Goal: Information Seeking & Learning: Check status

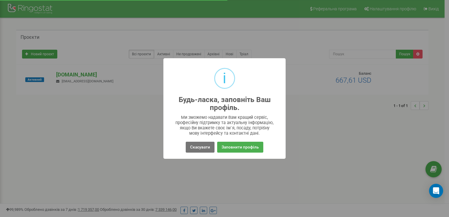
click at [145, 112] on div "i Будь-ласка, заповніть Ваш профіль. × Ми зможемо надавати Вам кращий сервіс, п…" at bounding box center [224, 108] width 449 height 217
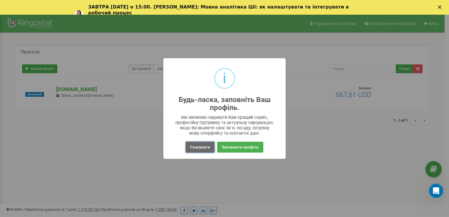
click at [194, 148] on button "Скасувати" at bounding box center [200, 147] width 29 height 11
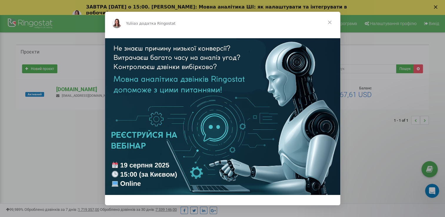
click at [330, 24] on span "Закрити" at bounding box center [329, 22] width 21 height 21
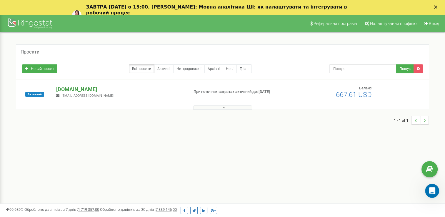
click at [103, 88] on p "[DOMAIN_NAME]" at bounding box center [120, 90] width 128 height 8
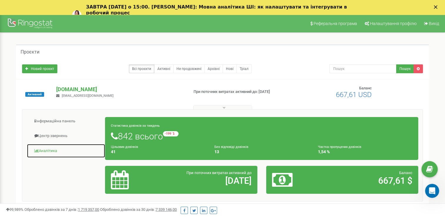
click at [56, 149] on link "Аналiтика" at bounding box center [66, 151] width 78 height 14
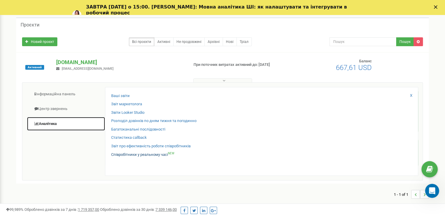
scroll to position [29, 0]
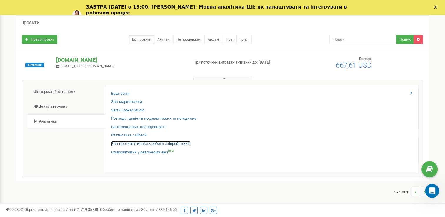
click at [131, 142] on link "Звіт про ефективність роботи співробітників" at bounding box center [150, 144] width 79 height 6
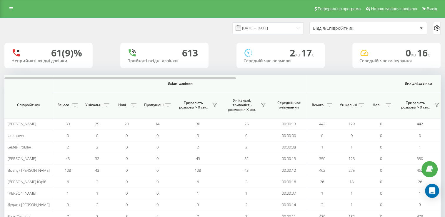
click at [419, 27] on icon at bounding box center [420, 28] width 3 height 2
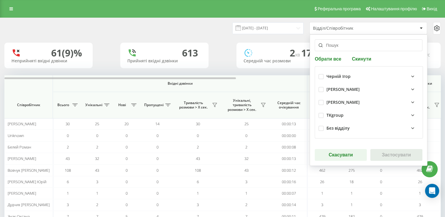
click at [409, 90] on icon at bounding box center [412, 89] width 7 height 7
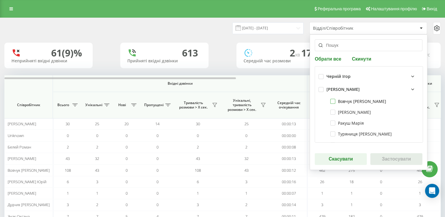
click at [357, 102] on label "Вовчук Назар ФМС" at bounding box center [358, 101] width 56 height 5
checkbox input "true"
click at [383, 157] on button "Застосувати" at bounding box center [396, 159] width 52 height 12
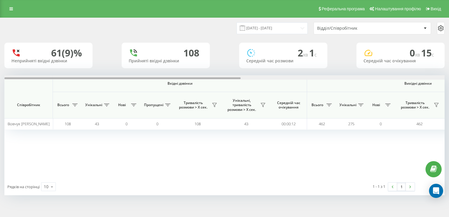
scroll to position [0, 380]
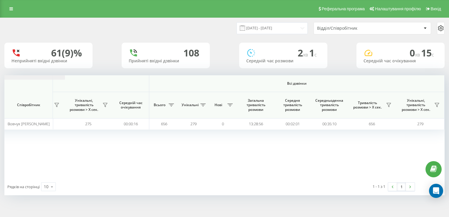
click at [286, 30] on input "19.07.2025 - 19.08.2025" at bounding box center [272, 27] width 71 height 11
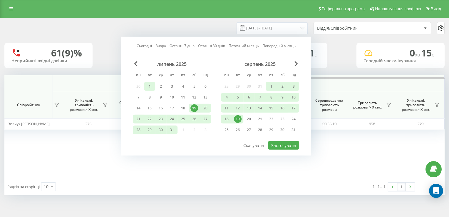
click at [149, 86] on div "1" at bounding box center [150, 87] width 8 height 8
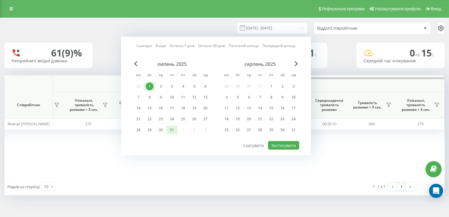
click at [172, 130] on div "31" at bounding box center [172, 130] width 8 height 8
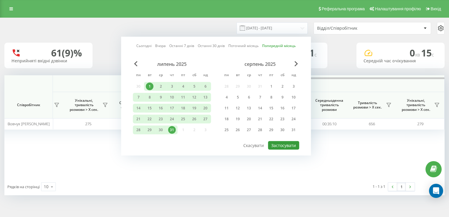
click at [295, 143] on button "Застосувати" at bounding box center [283, 145] width 31 height 9
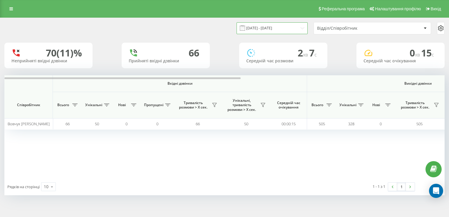
click at [292, 27] on input "01.07.2025 - 31.07.2025" at bounding box center [272, 27] width 71 height 11
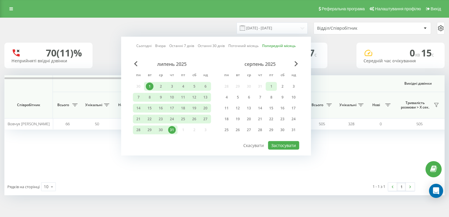
click at [271, 87] on div "1" at bounding box center [271, 87] width 8 height 8
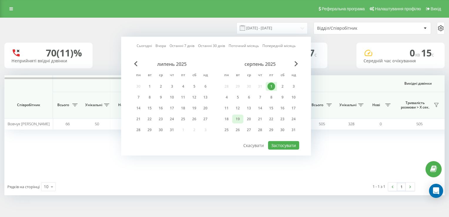
click at [241, 117] on div "19" at bounding box center [238, 119] width 8 height 8
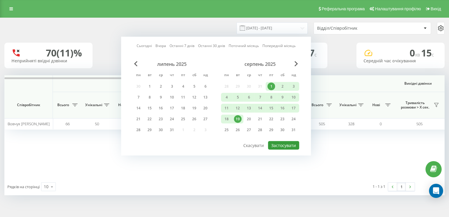
click at [296, 143] on button "Застосувати" at bounding box center [283, 145] width 31 height 9
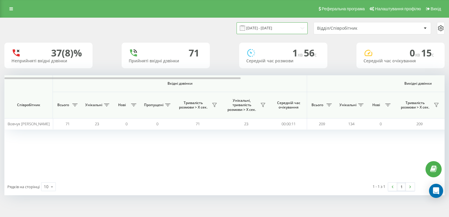
click at [282, 29] on input "01.08.2025 - 19.08.2025" at bounding box center [272, 27] width 71 height 11
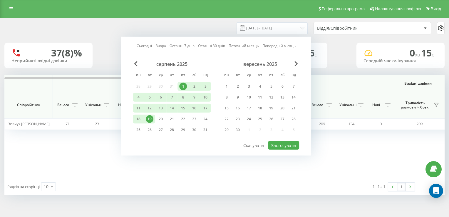
click at [133, 66] on div "серпень 2025" at bounding box center [172, 64] width 78 height 6
click at [136, 65] on span "Previous Month" at bounding box center [136, 63] width 4 height 5
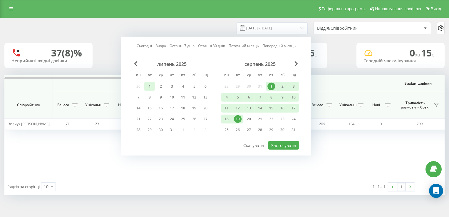
click at [149, 84] on div "1" at bounding box center [150, 87] width 8 height 8
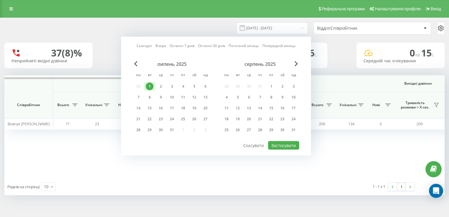
click at [149, 84] on div "1" at bounding box center [150, 87] width 8 height 8
click at [285, 144] on button "Застосувати" at bounding box center [283, 145] width 31 height 9
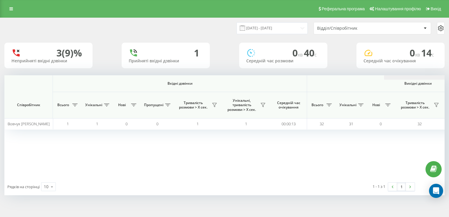
scroll to position [0, 380]
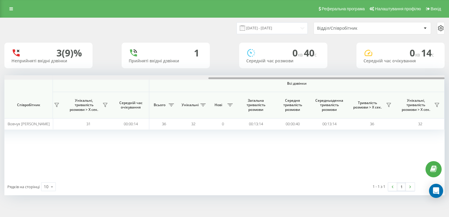
click at [314, 78] on div at bounding box center [224, 77] width 440 height 4
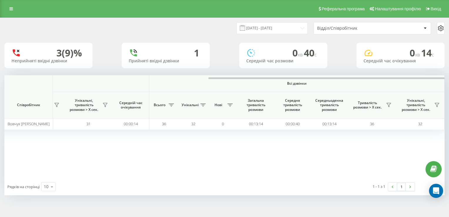
drag, startPoint x: 206, startPoint y: 140, endPoint x: 82, endPoint y: 29, distance: 167.1
click at [82, 29] on div "01.07.2025 - 01.07.2025 Відділ/Співробітник" at bounding box center [224, 28] width 440 height 12
click at [281, 32] on input "01.07.2025 - 01.07.2025" at bounding box center [272, 27] width 71 height 11
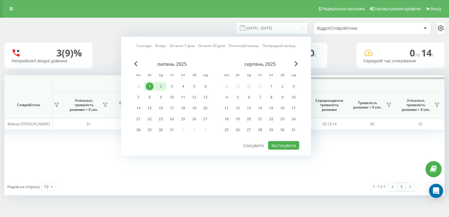
click at [160, 87] on div "2" at bounding box center [161, 87] width 8 height 8
click at [284, 147] on button "Застосувати" at bounding box center [283, 145] width 31 height 9
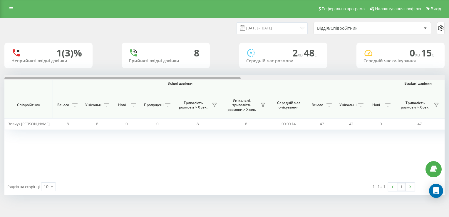
scroll to position [0, 380]
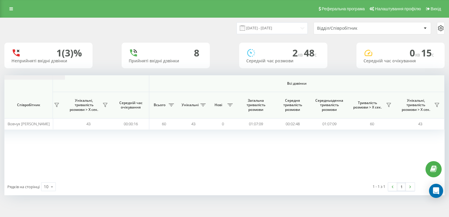
click at [285, 25] on input "02.07.2025 - 02.07.2025" at bounding box center [272, 27] width 71 height 11
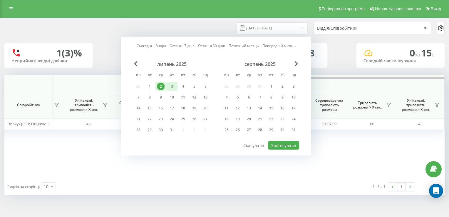
click at [172, 90] on div "3" at bounding box center [171, 86] width 11 height 9
click at [172, 88] on div "3" at bounding box center [172, 87] width 8 height 8
click at [292, 141] on button "Застосувати" at bounding box center [283, 145] width 31 height 9
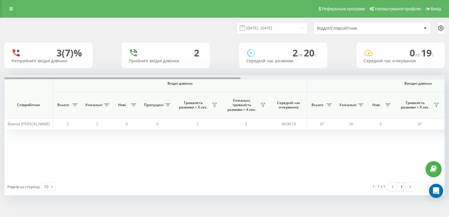
click at [352, 78] on div at bounding box center [224, 77] width 440 height 4
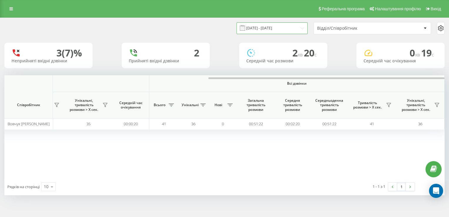
click at [301, 26] on input "03.07.2025 - 03.07.2025" at bounding box center [272, 27] width 71 height 11
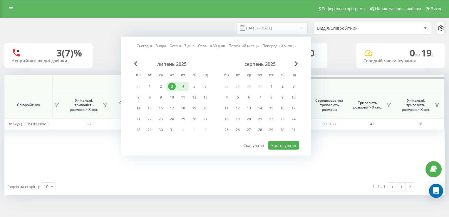
click at [185, 83] on div "4" at bounding box center [183, 87] width 8 height 8
click at [274, 142] on button "Застосувати" at bounding box center [283, 145] width 31 height 9
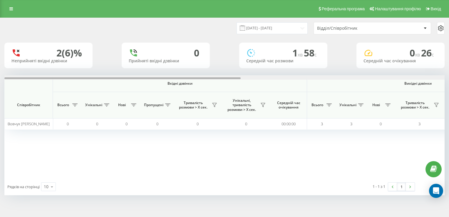
click at [250, 78] on div at bounding box center [224, 77] width 440 height 4
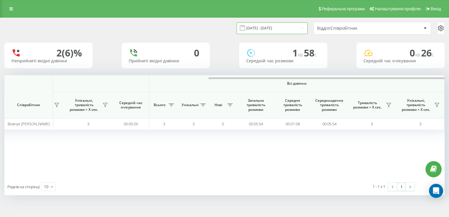
click at [271, 28] on input "04.07.2025 - 04.07.2025" at bounding box center [272, 27] width 71 height 11
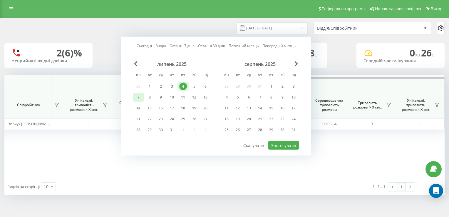
click at [138, 96] on div "7" at bounding box center [139, 97] width 8 height 8
click at [294, 141] on button "Застосувати" at bounding box center [283, 145] width 31 height 9
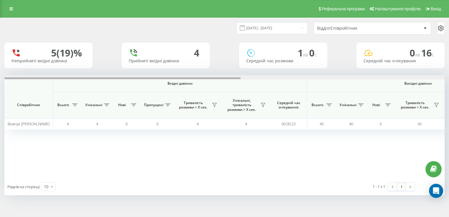
scroll to position [0, 380]
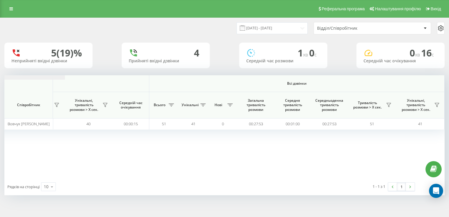
click at [262, 26] on input "07.07.2025 - 07.07.2025" at bounding box center [272, 27] width 71 height 11
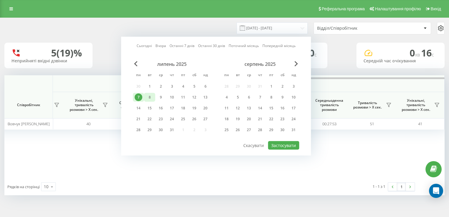
click at [149, 96] on div "8" at bounding box center [150, 97] width 8 height 8
click at [284, 146] on button "Застосувати" at bounding box center [283, 145] width 31 height 9
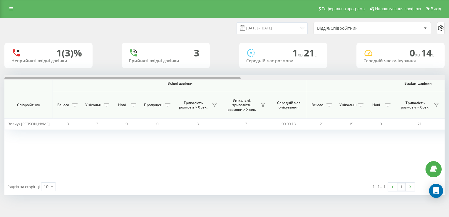
scroll to position [0, 380]
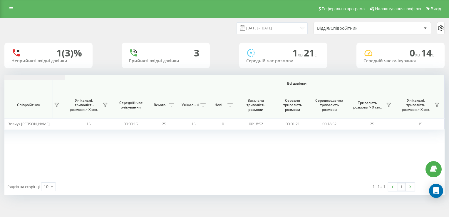
click at [275, 28] on input "08.07.2025 - 08.07.2025" at bounding box center [272, 27] width 71 height 11
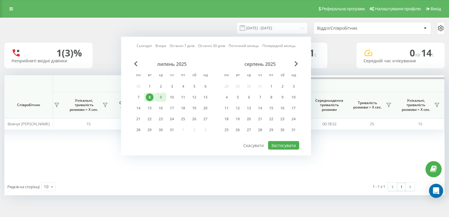
click at [162, 97] on div "9" at bounding box center [161, 97] width 8 height 8
click at [272, 143] on button "Застосувати" at bounding box center [283, 145] width 31 height 9
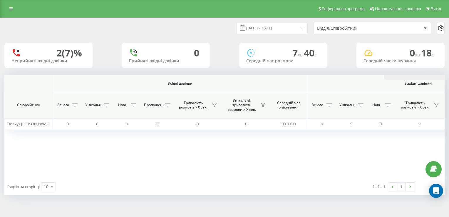
scroll to position [0, 380]
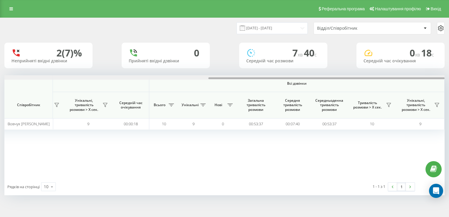
click at [293, 79] on div at bounding box center [224, 77] width 440 height 4
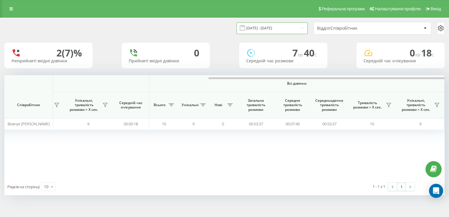
click at [270, 31] on input "09.07.2025 - 09.07.2025" at bounding box center [272, 27] width 71 height 11
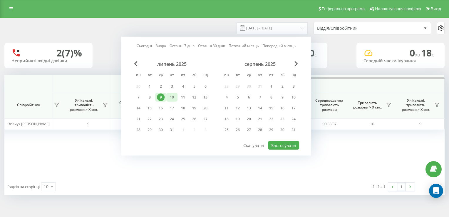
click at [170, 96] on div "10" at bounding box center [172, 97] width 8 height 8
click at [281, 144] on button "Застосувати" at bounding box center [283, 145] width 31 height 9
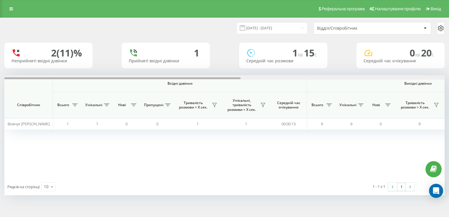
scroll to position [0, 380]
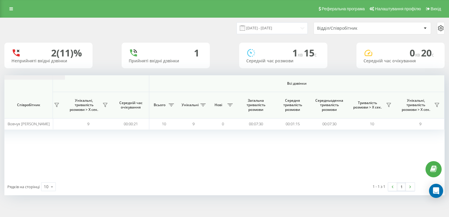
click at [283, 31] on input "10.07.2025 - 10.07.2025" at bounding box center [272, 27] width 71 height 11
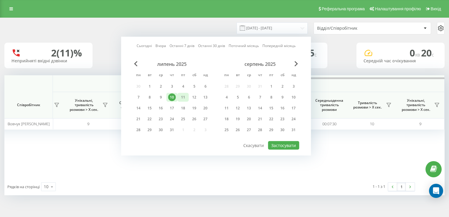
click at [186, 96] on div "11" at bounding box center [183, 97] width 8 height 8
click at [277, 143] on button "Застосувати" at bounding box center [283, 145] width 31 height 9
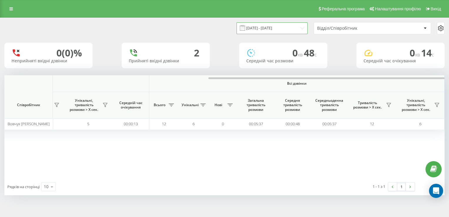
click at [272, 27] on input "11.07.2025 - 11.07.2025" at bounding box center [272, 27] width 71 height 11
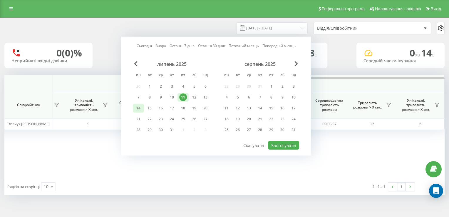
click at [139, 105] on div "14" at bounding box center [139, 108] width 8 height 8
click at [295, 141] on button "Застосувати" at bounding box center [283, 145] width 31 height 9
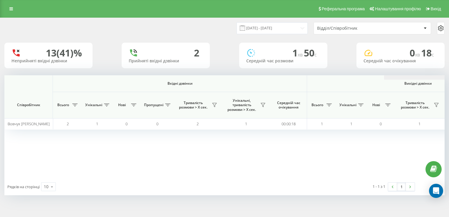
scroll to position [0, 380]
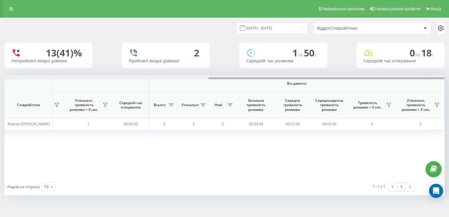
click at [276, 79] on div at bounding box center [224, 77] width 440 height 4
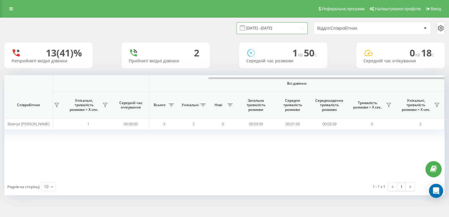
click at [264, 28] on input "14.07.2025 - 14.07.2025" at bounding box center [272, 27] width 71 height 11
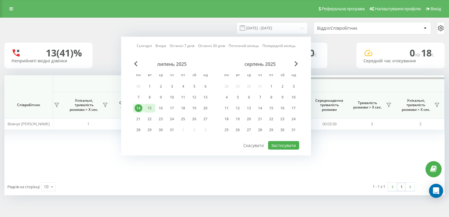
click at [151, 106] on div "15" at bounding box center [150, 108] width 8 height 8
click at [277, 143] on button "Застосувати" at bounding box center [283, 145] width 31 height 9
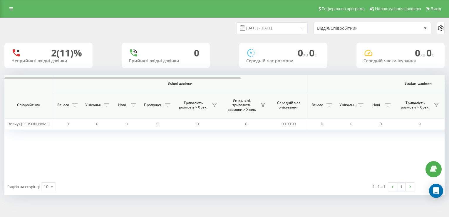
drag, startPoint x: 274, startPoint y: 140, endPoint x: 182, endPoint y: 157, distance: 93.6
click at [180, 159] on div "Вхідні дзвінки Вихідні дзвінки Всі дзвінки Співробітник Всього Унікальні Нові П…" at bounding box center [224, 126] width 440 height 103
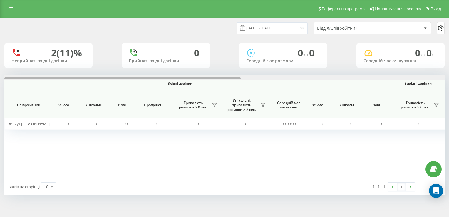
click at [320, 79] on div at bounding box center [224, 77] width 440 height 4
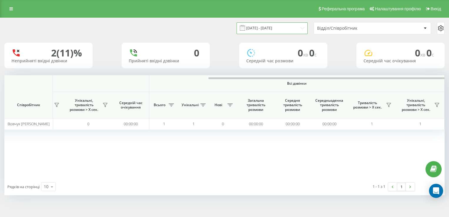
click at [292, 26] on input "15.07.2025 - 15.07.2025" at bounding box center [272, 27] width 71 height 11
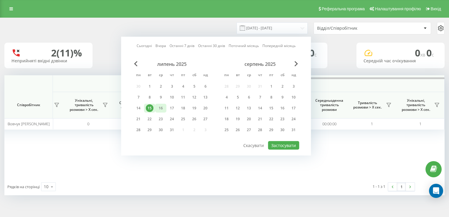
click at [161, 106] on div "16" at bounding box center [161, 108] width 8 height 8
click at [281, 147] on button "Застосувати" at bounding box center [283, 145] width 31 height 9
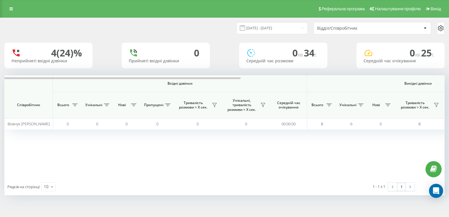
click at [318, 81] on th "Вихідні дзвінки" at bounding box center [418, 83] width 222 height 17
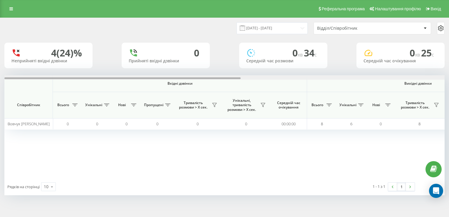
scroll to position [0, 380]
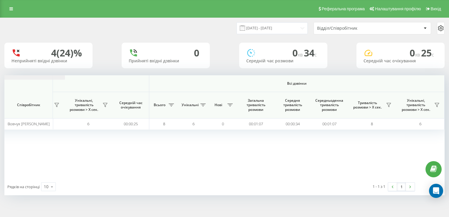
click at [289, 29] on input "16.07.2025 - 16.07.2025" at bounding box center [272, 27] width 71 height 11
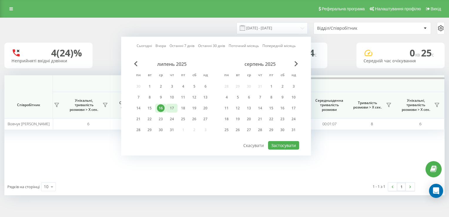
click at [170, 106] on div "17" at bounding box center [172, 108] width 8 height 8
click at [296, 141] on button "Застосувати" at bounding box center [283, 145] width 31 height 9
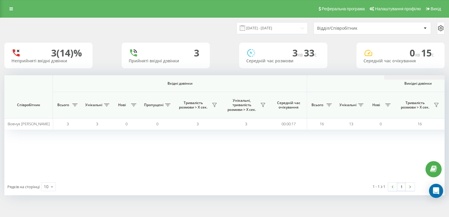
scroll to position [0, 380]
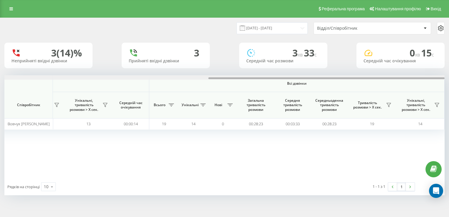
click at [268, 77] on div at bounding box center [224, 77] width 440 height 4
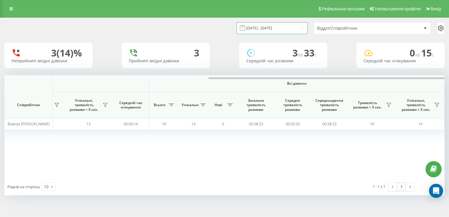
click at [261, 29] on input "17.07.2025 - 17.07.2025" at bounding box center [272, 27] width 71 height 11
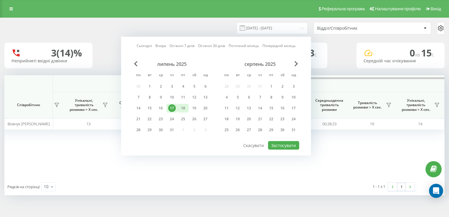
click at [184, 107] on div "18" at bounding box center [183, 108] width 8 height 8
click at [274, 143] on button "Застосувати" at bounding box center [283, 145] width 31 height 9
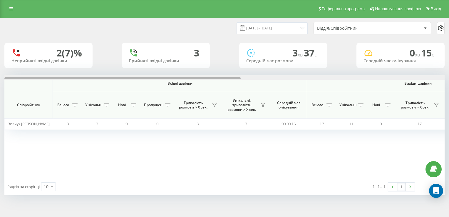
scroll to position [0, 380]
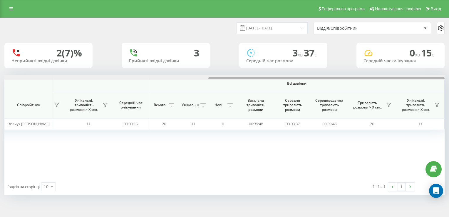
click at [327, 77] on div at bounding box center [224, 77] width 440 height 4
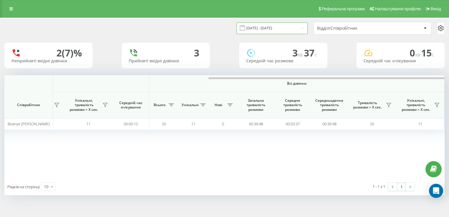
click at [270, 30] on input "18.07.2025 - 18.07.2025" at bounding box center [272, 27] width 71 height 11
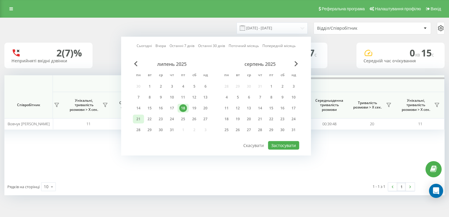
click at [142, 119] on div "21" at bounding box center [139, 119] width 8 height 8
click at [278, 144] on button "Застосувати" at bounding box center [283, 145] width 31 height 9
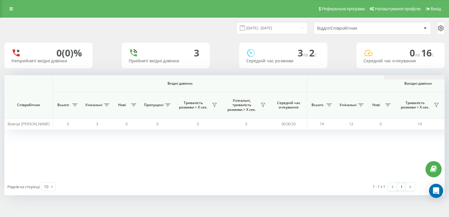
scroll to position [0, 380]
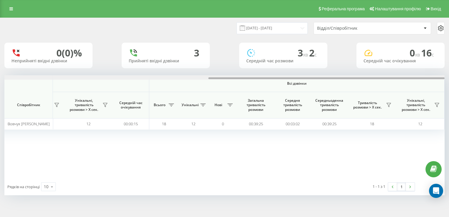
click at [326, 77] on div at bounding box center [224, 77] width 440 height 4
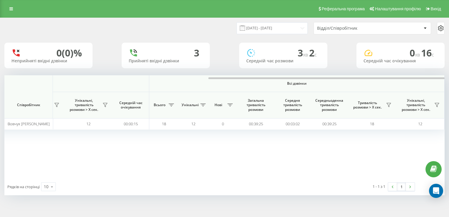
drag, startPoint x: 303, startPoint y: 1, endPoint x: 225, endPoint y: 28, distance: 81.9
click at [225, 30] on div "21.07.2025 - 21.07.2025" at bounding box center [265, 27] width 86 height 11
click at [266, 32] on input "21.07.2025 - 21.07.2025" at bounding box center [272, 27] width 71 height 11
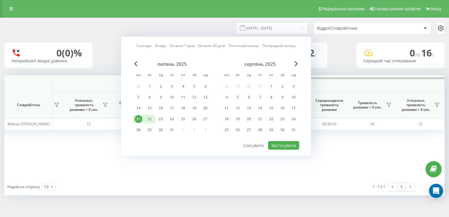
click at [152, 117] on div "22" at bounding box center [150, 119] width 8 height 8
click at [287, 142] on button "Застосувати" at bounding box center [283, 145] width 31 height 9
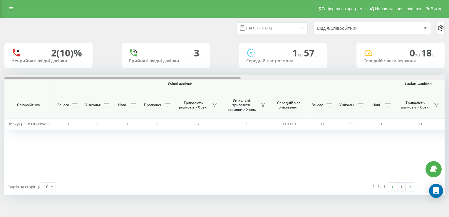
click at [304, 78] on div at bounding box center [224, 77] width 440 height 4
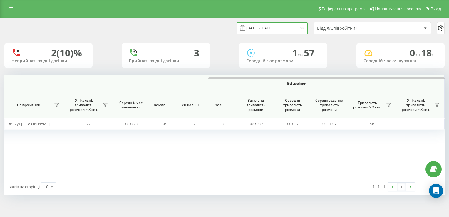
click at [281, 27] on input "22.07.2025 - 22.07.2025" at bounding box center [272, 27] width 71 height 11
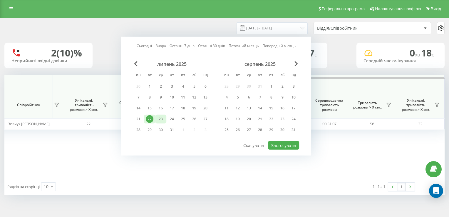
click at [160, 118] on div "23" at bounding box center [161, 119] width 8 height 8
click at [286, 142] on button "Застосувати" at bounding box center [283, 145] width 31 height 9
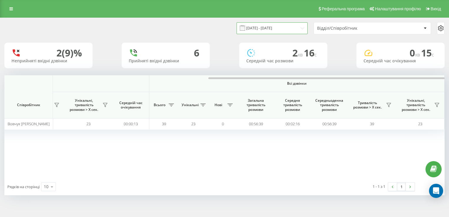
click at [267, 30] on input "23.07.2025 - 23.07.2025" at bounding box center [272, 27] width 71 height 11
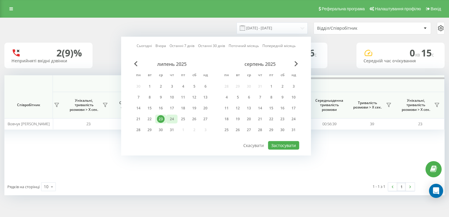
click at [171, 119] on div "24" at bounding box center [172, 119] width 8 height 8
click at [280, 141] on button "Застосувати" at bounding box center [283, 145] width 31 height 9
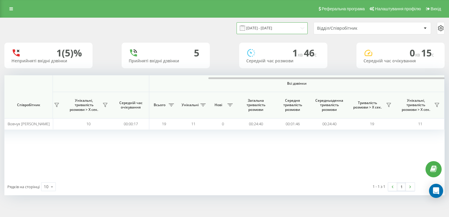
click at [261, 29] on input "24.07.2025 - 24.07.2025" at bounding box center [272, 27] width 71 height 11
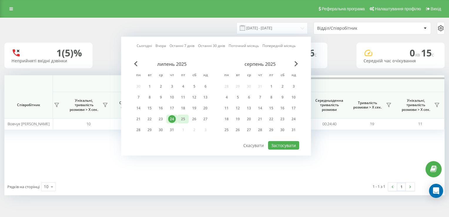
click at [183, 118] on div "25" at bounding box center [183, 119] width 8 height 8
drag, startPoint x: 282, startPoint y: 146, endPoint x: 281, endPoint y: 140, distance: 6.0
click at [281, 142] on button "Застосувати" at bounding box center [283, 145] width 31 height 9
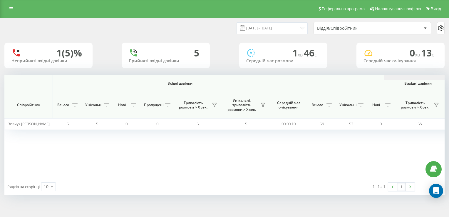
scroll to position [0, 380]
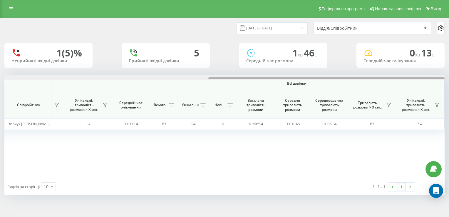
click at [333, 76] on div at bounding box center [224, 77] width 440 height 4
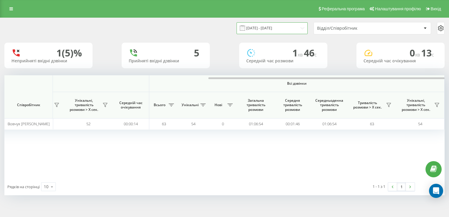
click at [273, 26] on input "25.07.2025 - 25.07.2025" at bounding box center [272, 27] width 71 height 11
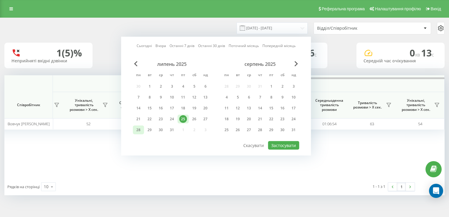
click at [141, 127] on div "28" at bounding box center [139, 130] width 8 height 8
click at [290, 143] on button "Застосувати" at bounding box center [283, 145] width 31 height 9
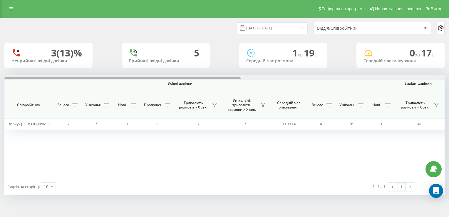
click at [366, 77] on div at bounding box center [224, 77] width 440 height 4
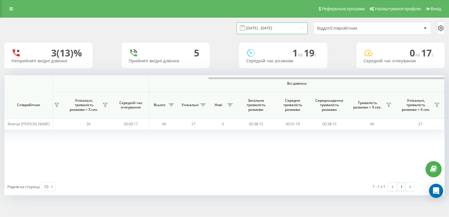
click at [283, 26] on input "28.07.2025 - 28.07.2025" at bounding box center [272, 27] width 71 height 11
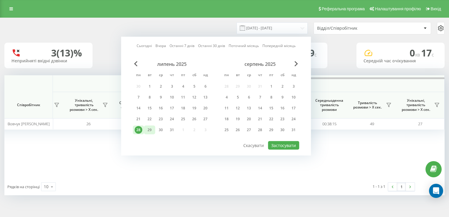
click at [152, 130] on div "29" at bounding box center [150, 130] width 8 height 8
click at [287, 144] on button "Застосувати" at bounding box center [283, 145] width 31 height 9
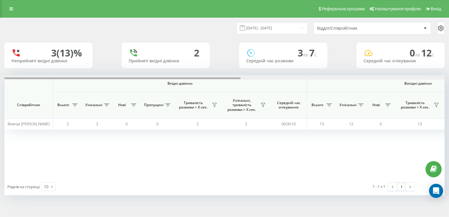
scroll to position [0, 380]
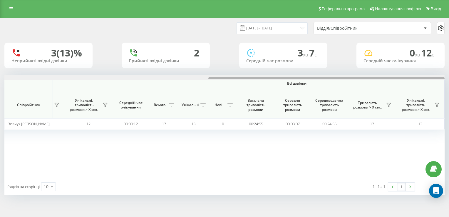
click at [354, 76] on div at bounding box center [224, 77] width 440 height 4
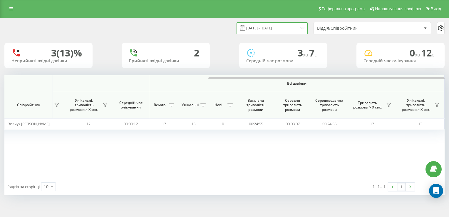
click at [297, 30] on input "29.07.2025 - 29.07.2025" at bounding box center [272, 27] width 71 height 11
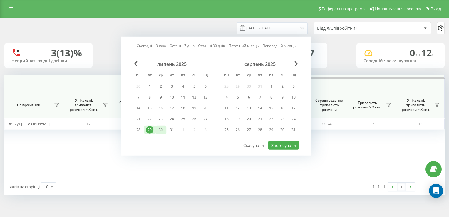
click at [162, 128] on div "30" at bounding box center [161, 130] width 8 height 8
click at [282, 141] on button "Застосувати" at bounding box center [283, 145] width 31 height 9
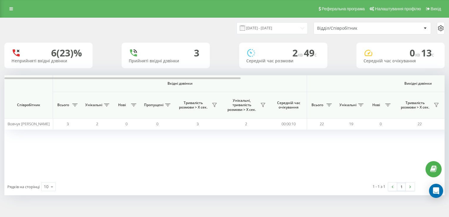
drag, startPoint x: 277, startPoint y: 151, endPoint x: 172, endPoint y: 26, distance: 162.7
click at [172, 26] on div "30.07.2025 - 30.07.2025 Відділ/Співробітник" at bounding box center [224, 28] width 440 height 12
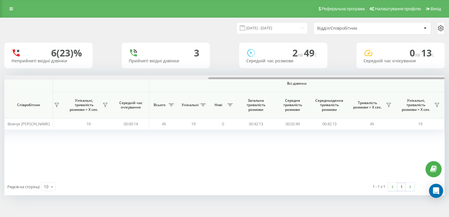
click at [316, 78] on div at bounding box center [224, 77] width 440 height 4
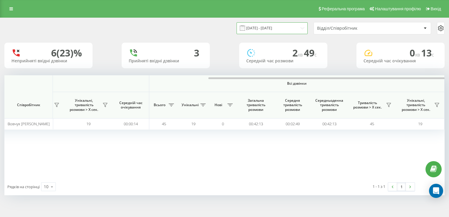
click at [303, 29] on input "30.07.2025 - 30.07.2025" at bounding box center [272, 27] width 71 height 11
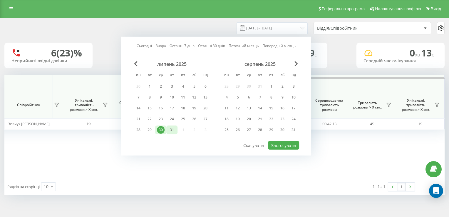
click at [171, 131] on div "31" at bounding box center [172, 130] width 8 height 8
click at [280, 143] on button "Застосувати" at bounding box center [283, 145] width 31 height 9
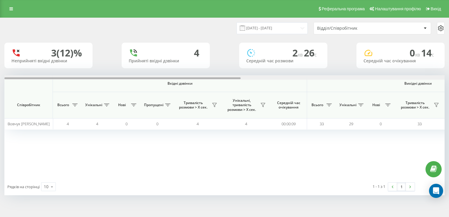
scroll to position [0, 380]
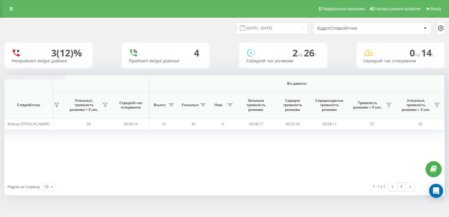
click at [288, 26] on input "31.07.2025 - 31.07.2025" at bounding box center [272, 27] width 71 height 11
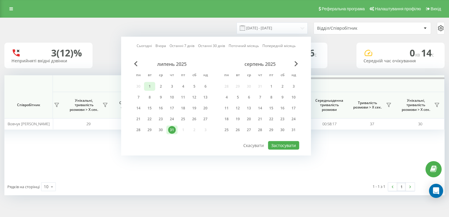
click at [151, 89] on div "1" at bounding box center [150, 87] width 8 height 8
click at [171, 128] on div "31" at bounding box center [172, 130] width 8 height 8
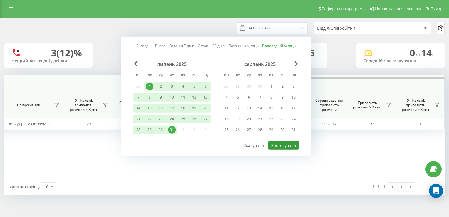
click at [286, 144] on button "Застосувати" at bounding box center [283, 145] width 31 height 9
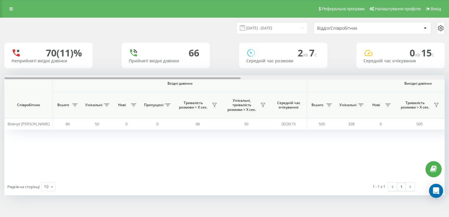
click at [387, 77] on div at bounding box center [224, 77] width 440 height 4
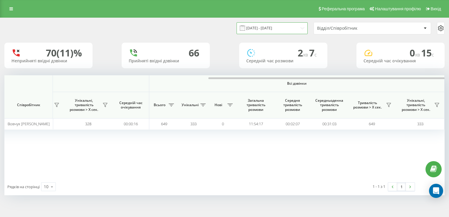
click at [297, 28] on input "01.07.2025 - 31.07.2025" at bounding box center [272, 27] width 71 height 11
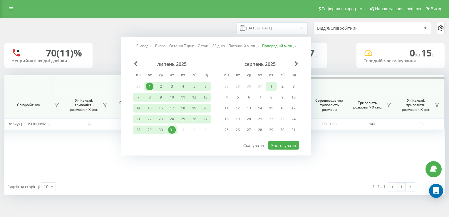
click at [273, 86] on div "1" at bounding box center [271, 87] width 8 height 8
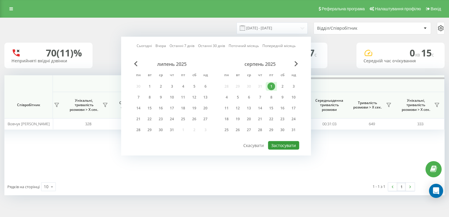
click at [281, 148] on button "Застосувати" at bounding box center [283, 145] width 31 height 9
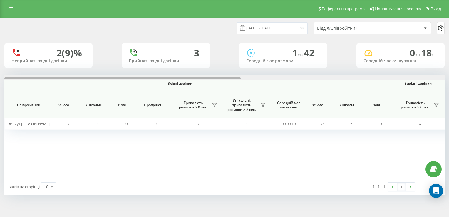
click at [357, 77] on div at bounding box center [224, 77] width 440 height 4
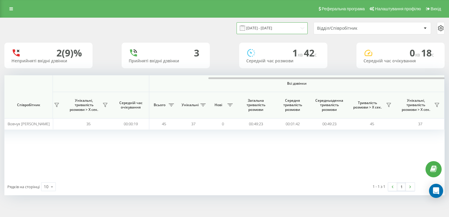
click at [263, 29] on input "01.08.2025 - 01.08.2025" at bounding box center [272, 27] width 71 height 11
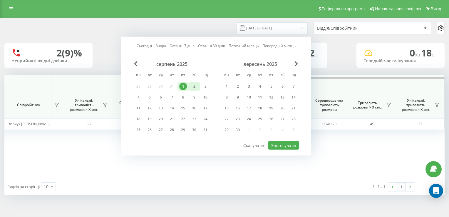
click at [194, 86] on div "2" at bounding box center [194, 87] width 8 height 8
click at [138, 96] on div "4" at bounding box center [139, 97] width 8 height 8
click at [278, 145] on button "Застосувати" at bounding box center [283, 145] width 31 height 9
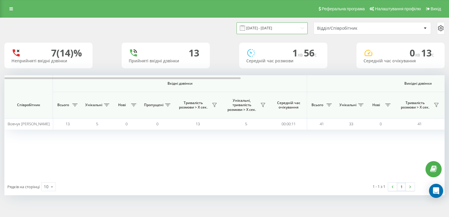
click at [269, 28] on input "02.08.2025 - 04.08.2025" at bounding box center [272, 27] width 71 height 11
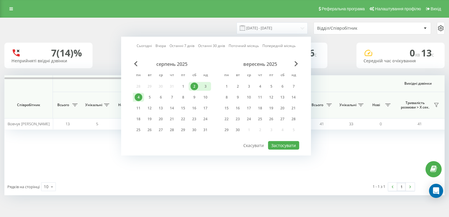
click at [140, 95] on div "4" at bounding box center [139, 97] width 8 height 8
click at [287, 142] on button "Застосувати" at bounding box center [283, 145] width 31 height 9
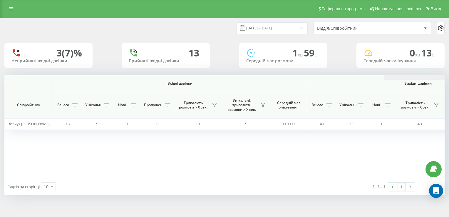
scroll to position [0, 380]
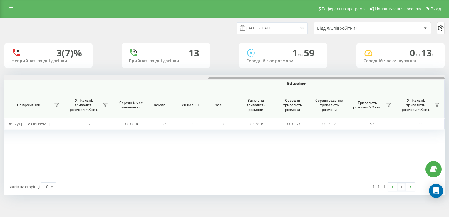
click at [336, 79] on div at bounding box center [224, 77] width 440 height 4
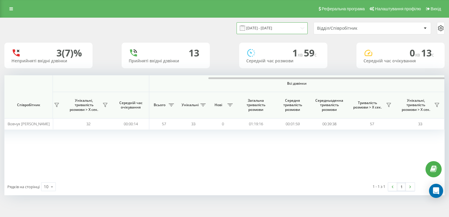
click at [287, 26] on input "04.08.2025 - 04.08.2025" at bounding box center [272, 27] width 71 height 11
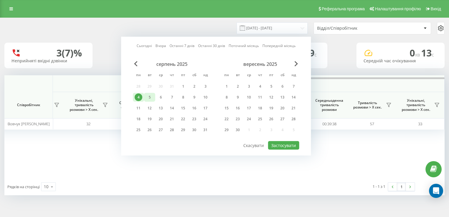
click at [150, 96] on div "5" at bounding box center [150, 97] width 8 height 8
click at [272, 144] on button "Застосувати" at bounding box center [283, 145] width 31 height 9
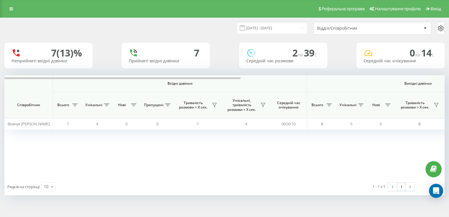
click at [369, 80] on th "Вихідні дзвінки" at bounding box center [418, 83] width 222 height 17
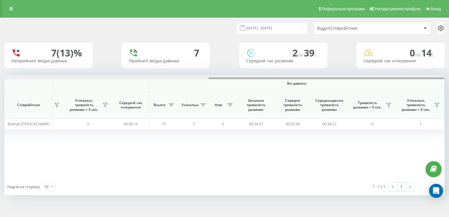
click at [370, 76] on div at bounding box center [224, 77] width 440 height 4
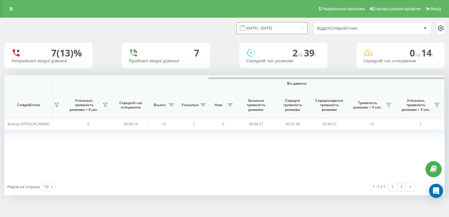
click at [283, 27] on input "05.08.2025 - 05.08.2025" at bounding box center [272, 27] width 71 height 11
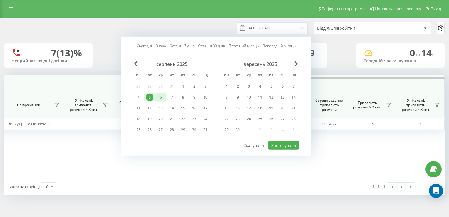
click at [161, 98] on div "6" at bounding box center [161, 97] width 8 height 8
click at [279, 143] on button "Застосувати" at bounding box center [283, 145] width 31 height 9
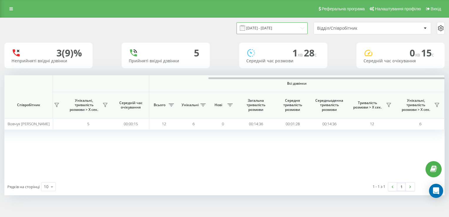
click at [282, 27] on input "06.08.2025 - 06.08.2025" at bounding box center [272, 27] width 71 height 11
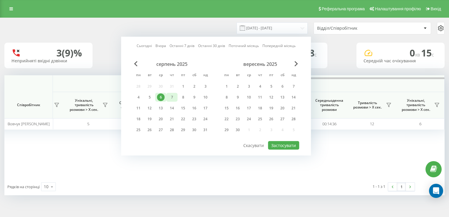
click at [174, 95] on div "7" at bounding box center [172, 97] width 8 height 8
click at [278, 146] on button "Застосувати" at bounding box center [283, 145] width 31 height 9
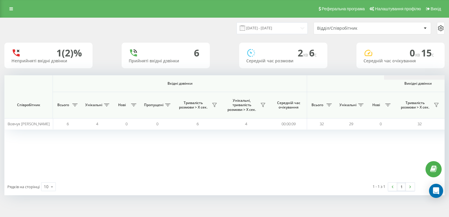
scroll to position [0, 380]
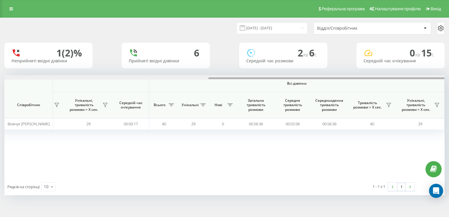
click at [326, 78] on div at bounding box center [224, 77] width 440 height 4
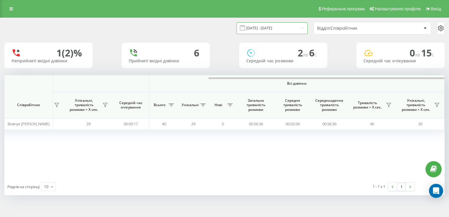
click at [277, 29] on input "07.08.2025 - 07.08.2025" at bounding box center [272, 27] width 71 height 11
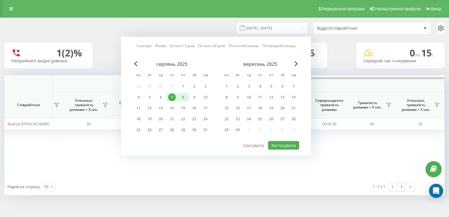
click at [185, 96] on div "8" at bounding box center [183, 97] width 8 height 8
click at [276, 141] on button "Застосувати" at bounding box center [283, 145] width 31 height 9
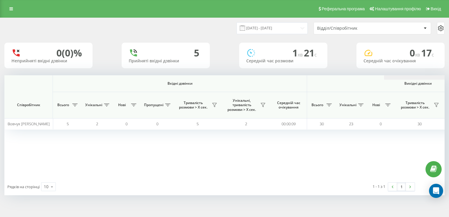
scroll to position [0, 380]
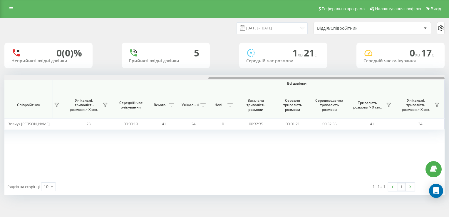
click at [316, 79] on div at bounding box center [224, 77] width 440 height 4
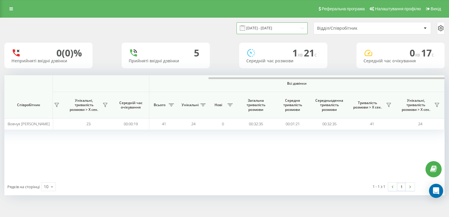
click at [286, 28] on input "08.08.2025 - 08.08.2025" at bounding box center [272, 27] width 71 height 11
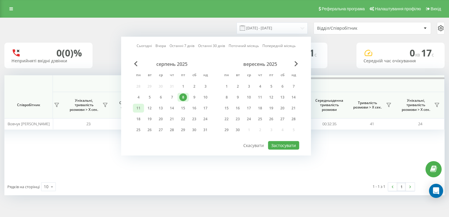
click at [140, 108] on div "11" at bounding box center [139, 108] width 8 height 8
click at [276, 142] on button "Застосувати" at bounding box center [283, 145] width 31 height 9
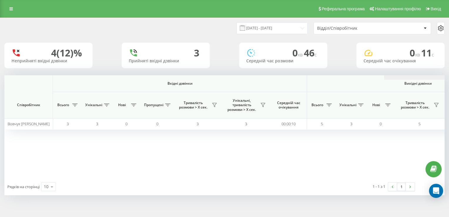
scroll to position [0, 380]
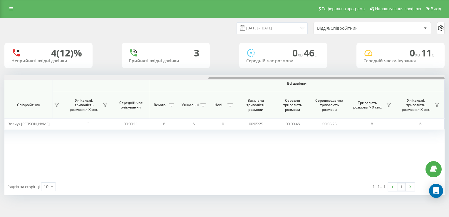
click at [341, 78] on div at bounding box center [224, 77] width 440 height 4
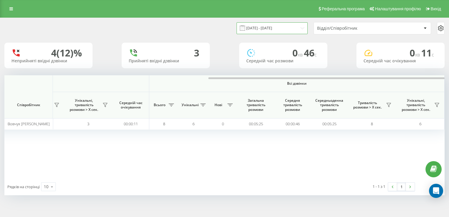
click at [271, 30] on input "11.08.2025 - 11.08.2025" at bounding box center [272, 27] width 71 height 11
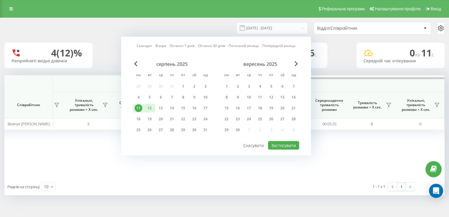
click at [151, 107] on div "12" at bounding box center [150, 108] width 8 height 8
click at [282, 144] on button "Застосувати" at bounding box center [283, 145] width 31 height 9
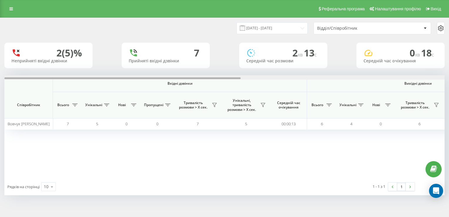
scroll to position [0, 380]
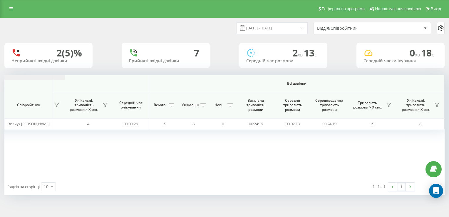
click at [255, 28] on input "12.08.2025 - 12.08.2025" at bounding box center [272, 27] width 71 height 11
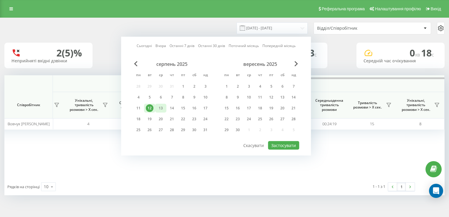
click at [162, 109] on div "13" at bounding box center [161, 108] width 8 height 8
click at [276, 148] on div "Сьогодні Вчора Останні 7 днів Останні 30 днів Поточний місяць Попередній місяць…" at bounding box center [216, 96] width 190 height 119
click at [275, 145] on button "Застосувати" at bounding box center [283, 145] width 31 height 9
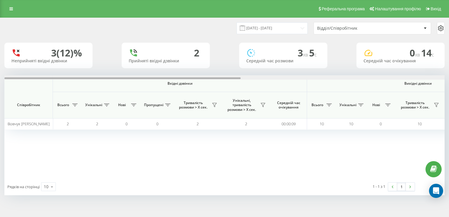
scroll to position [0, 380]
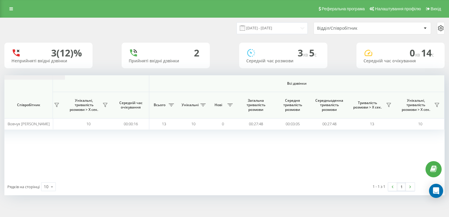
click at [260, 31] on input "13.08.2025 - 13.08.2025" at bounding box center [272, 27] width 71 height 11
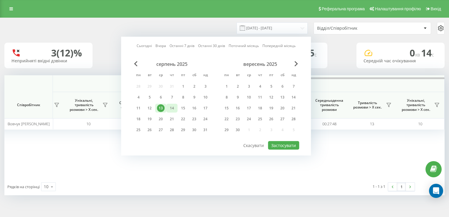
click at [172, 108] on div "14" at bounding box center [172, 108] width 8 height 8
click at [279, 144] on button "Застосувати" at bounding box center [283, 145] width 31 height 9
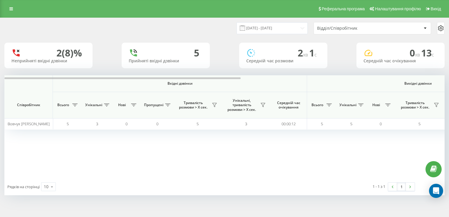
click at [280, 80] on th "Вхідні дзвінки" at bounding box center [180, 83] width 254 height 17
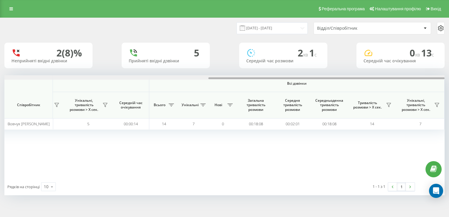
click at [313, 78] on div at bounding box center [224, 77] width 440 height 4
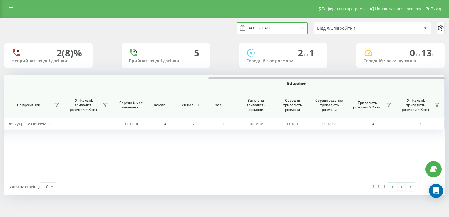
click at [260, 29] on input "14.08.2025 - 14.08.2025" at bounding box center [272, 27] width 71 height 11
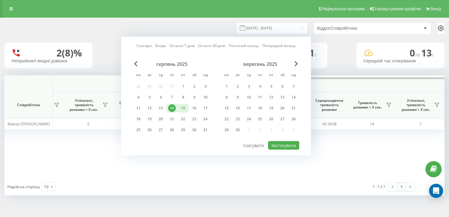
click at [184, 106] on div "15" at bounding box center [183, 108] width 8 height 8
click at [287, 145] on button "Застосувати" at bounding box center [283, 145] width 31 height 9
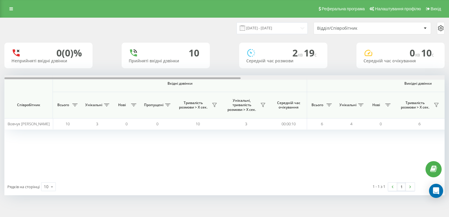
click at [333, 76] on div at bounding box center [224, 77] width 440 height 4
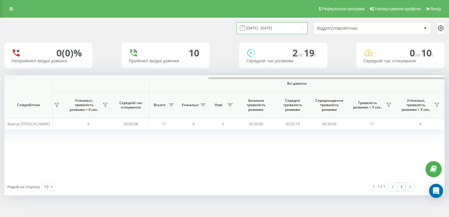
click at [273, 28] on input "15.08.2025 - 15.08.2025" at bounding box center [272, 27] width 71 height 11
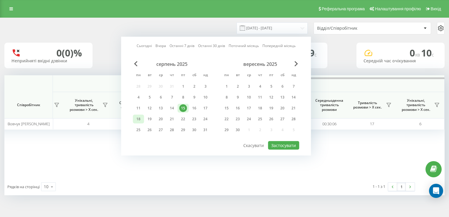
click at [143, 119] on div "18" at bounding box center [138, 119] width 11 height 9
click at [278, 145] on button "Застосувати" at bounding box center [283, 145] width 31 height 9
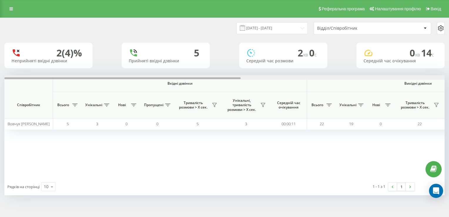
click at [290, 77] on div at bounding box center [224, 77] width 440 height 4
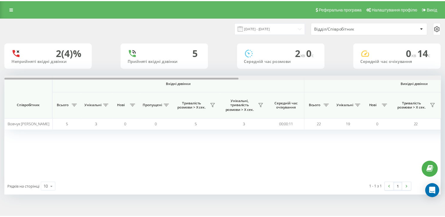
scroll to position [0, 380]
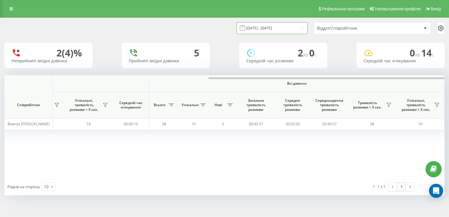
click at [267, 28] on input "18.08.2025 - 18.08.2025" at bounding box center [272, 27] width 71 height 11
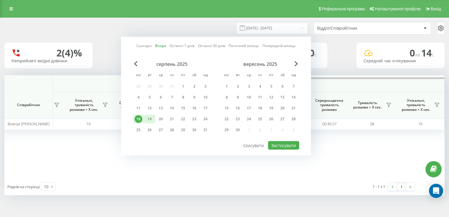
click at [149, 119] on div "19" at bounding box center [150, 119] width 8 height 8
click at [281, 143] on button "Застосувати" at bounding box center [283, 145] width 31 height 9
type input "19.08.2025 - 19.08.2025"
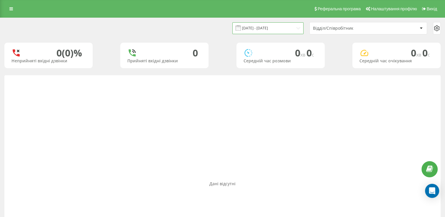
click at [266, 30] on input "19.08.2025 - 19.08.2025" at bounding box center [267, 27] width 71 height 11
click at [330, 99] on div "Дані відсутні" at bounding box center [222, 183] width 436 height 217
